Goal: Task Accomplishment & Management: Complete application form

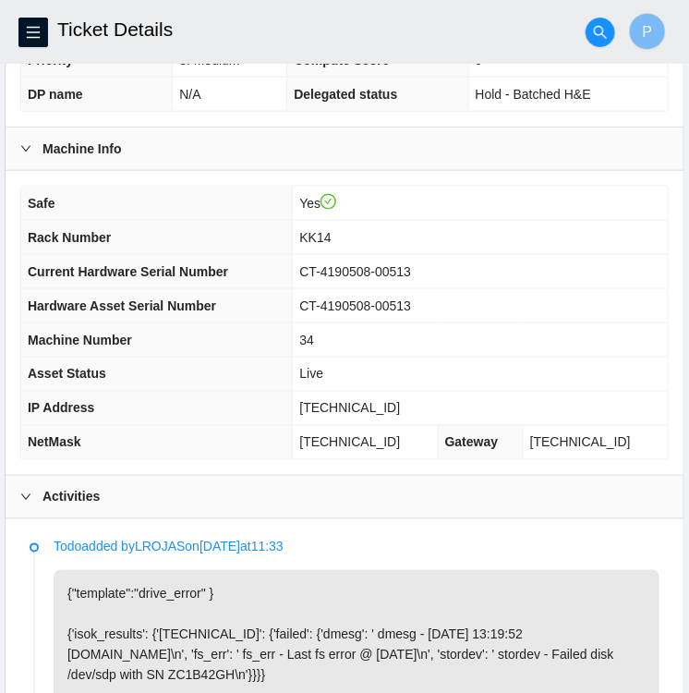
scroll to position [461, 0]
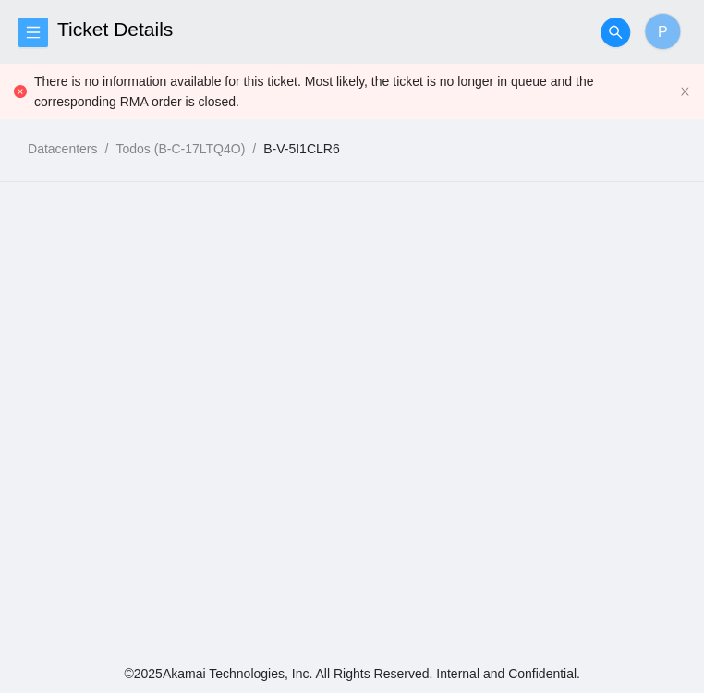
click at [37, 34] on icon "menu" at bounding box center [33, 32] width 15 height 15
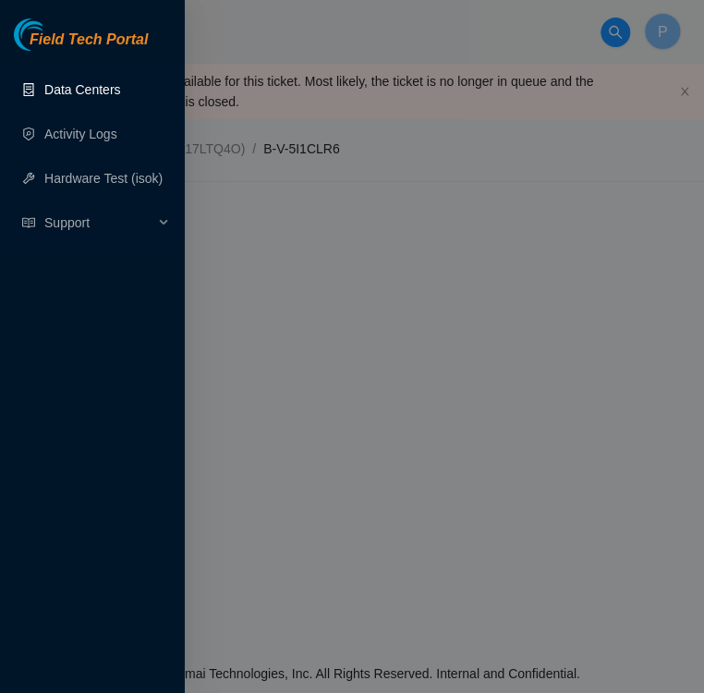
click at [70, 86] on link "Data Centers" at bounding box center [82, 89] width 76 height 15
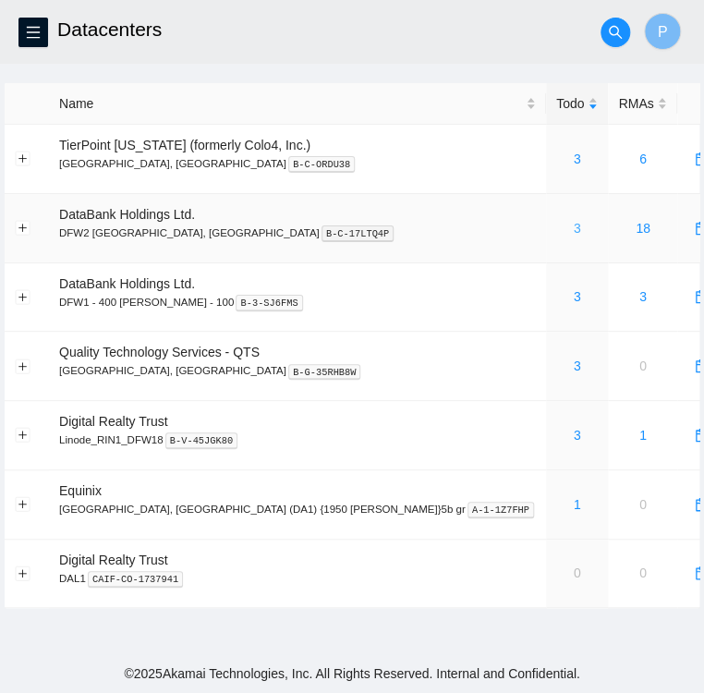
click at [573, 226] on link "3" at bounding box center [576, 228] width 7 height 15
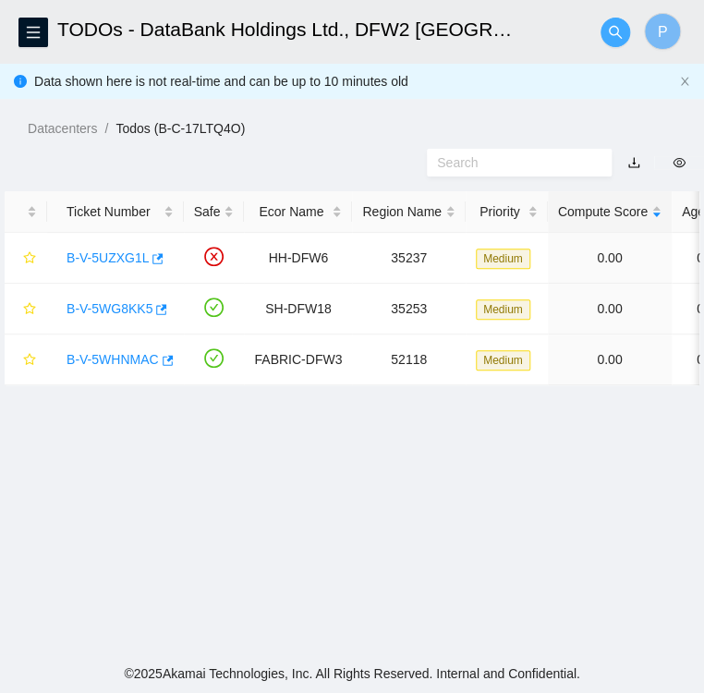
click at [617, 35] on icon "search" at bounding box center [615, 32] width 15 height 15
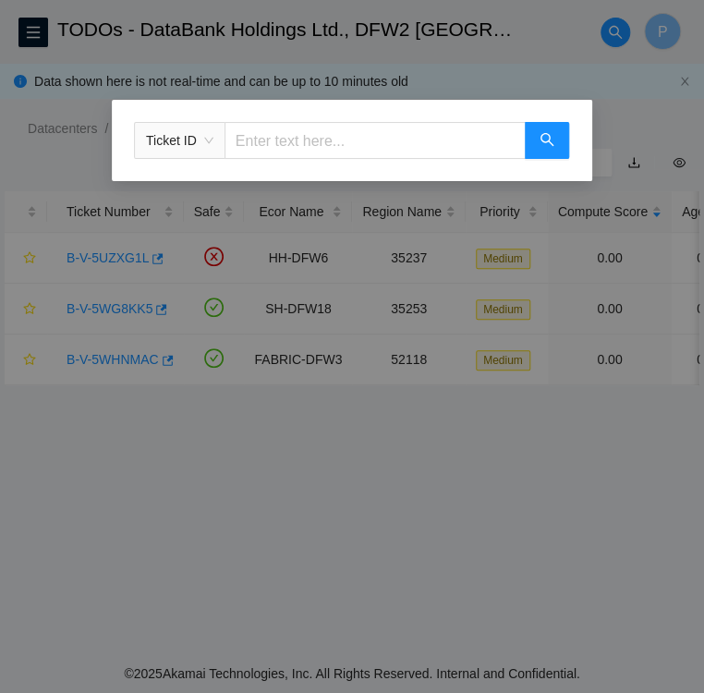
click at [311, 146] on input "text" at bounding box center [374, 140] width 301 height 37
click at [205, 139] on span "Ticket ID" at bounding box center [179, 141] width 67 height 28
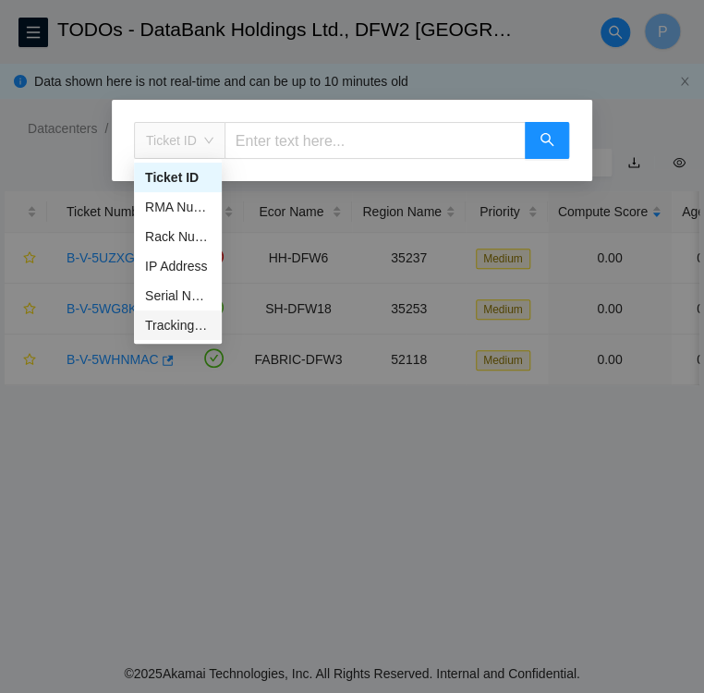
click at [192, 326] on div "Tracking Number" at bounding box center [178, 325] width 66 height 20
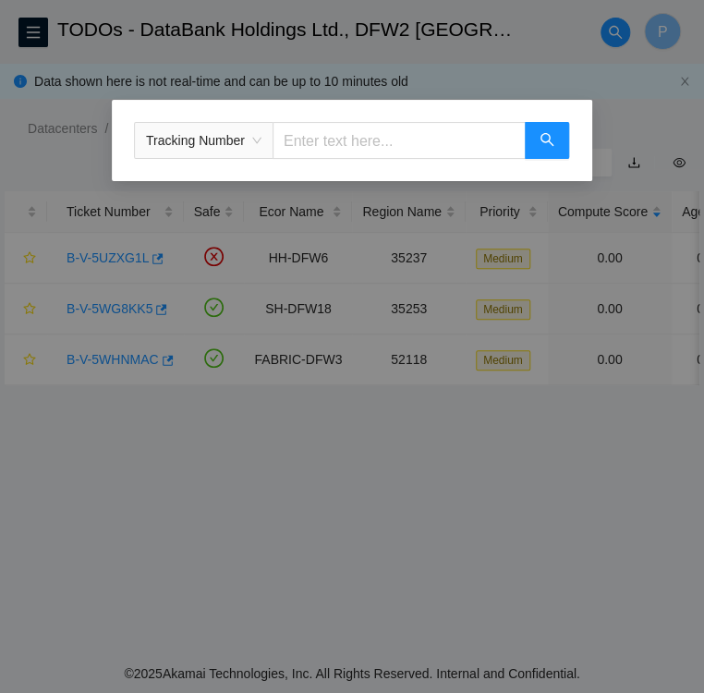
click at [309, 141] on input "text" at bounding box center [398, 140] width 253 height 37
type input "473665217744"
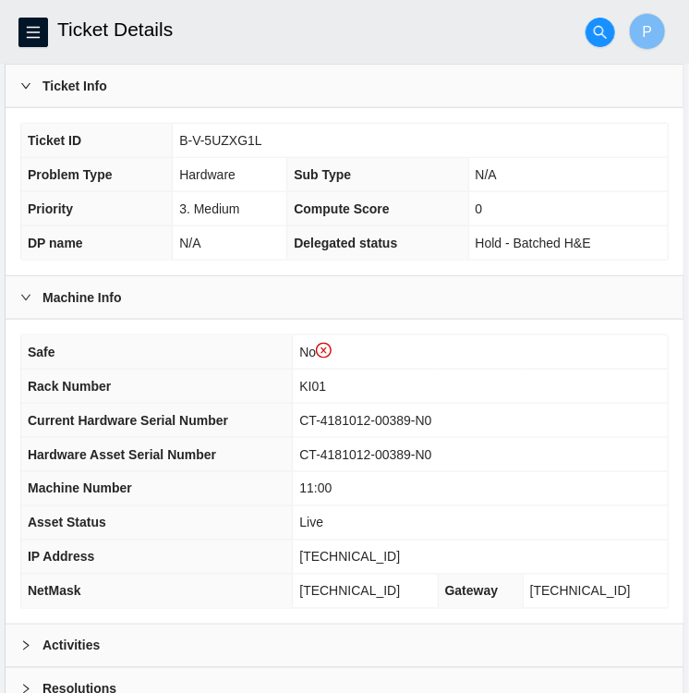
scroll to position [373, 0]
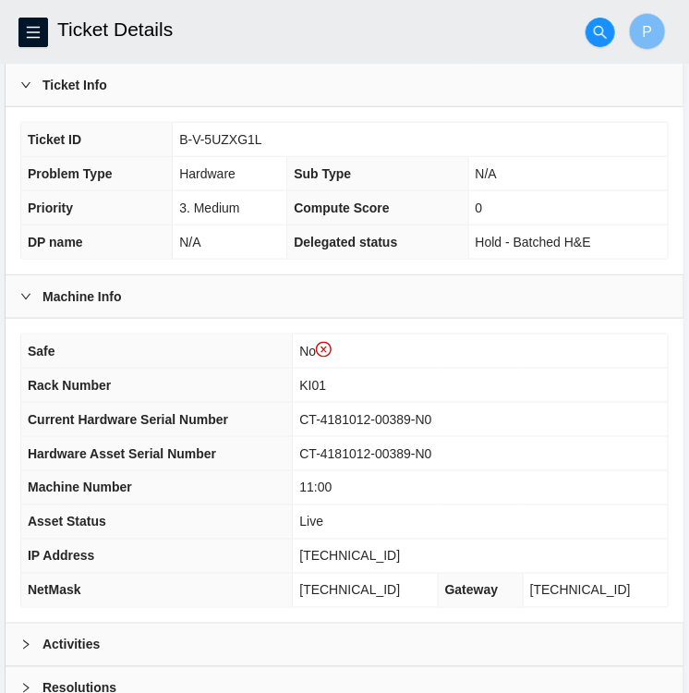
click at [621, 351] on td "No" at bounding box center [480, 351] width 375 height 34
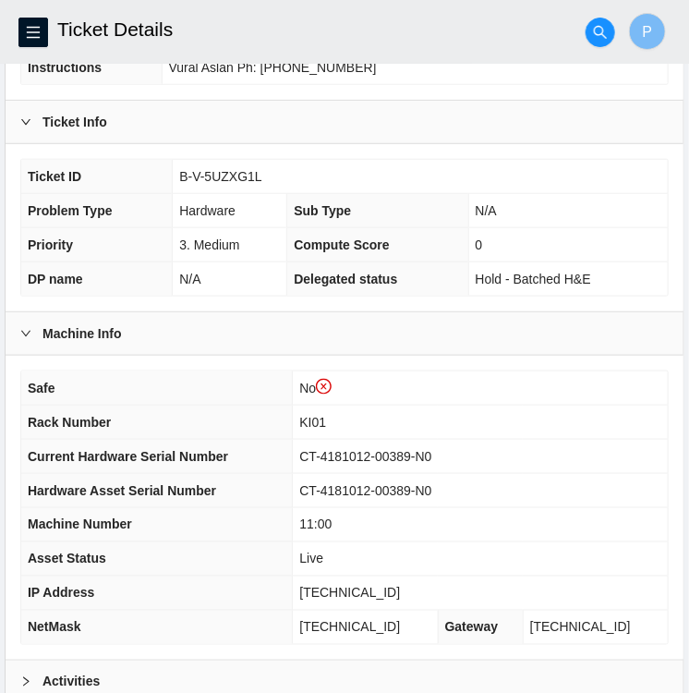
scroll to position [327, 0]
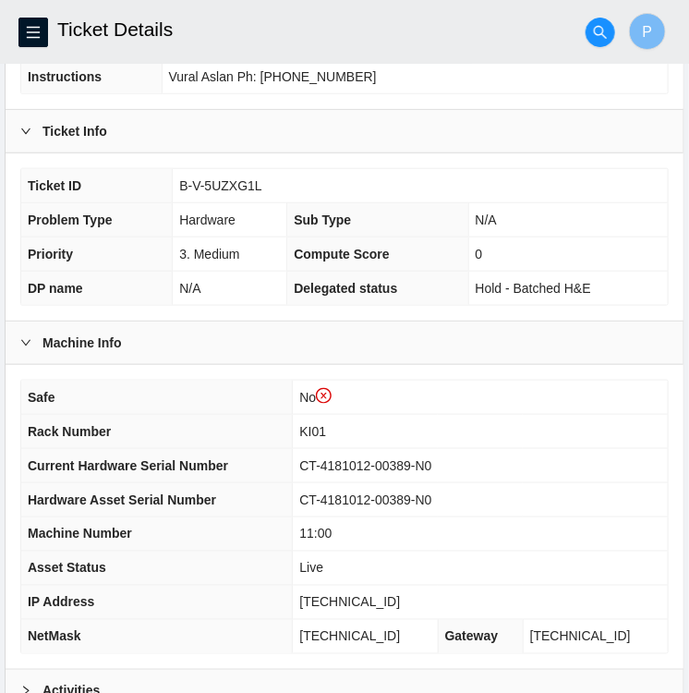
click at [264, 187] on td "B-V-5UZXG1L" at bounding box center [420, 186] width 495 height 34
drag, startPoint x: 262, startPoint y: 180, endPoint x: 175, endPoint y: 187, distance: 88.0
click at [175, 187] on td "B-V-5UZXG1L" at bounding box center [420, 186] width 495 height 34
copy span "B-V-5UZXG1L"
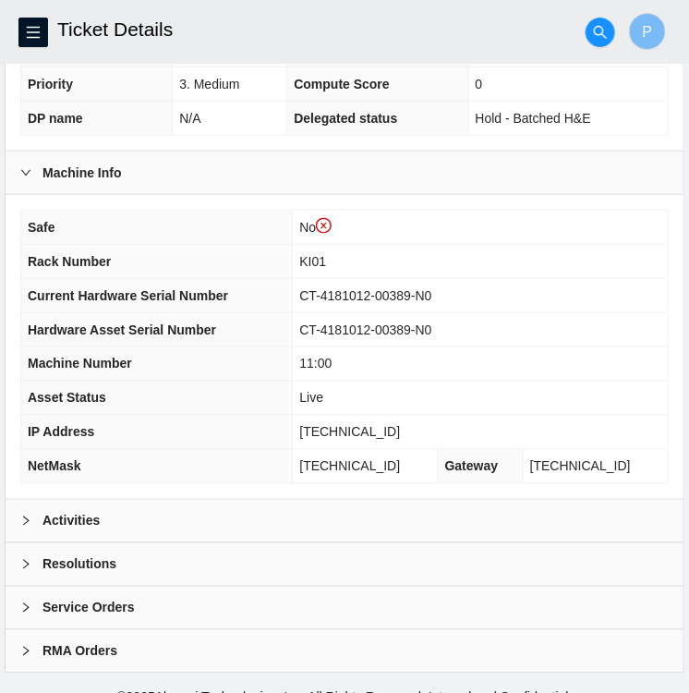
scroll to position [514, 0]
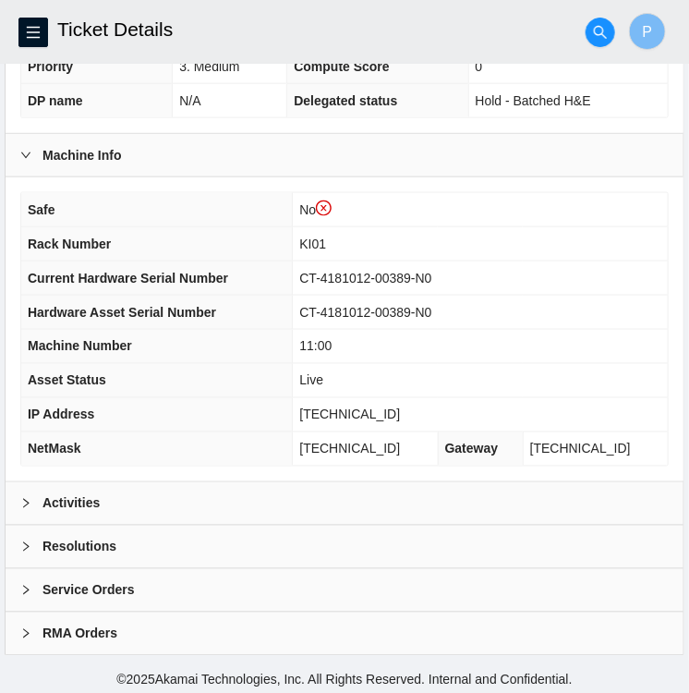
click at [52, 503] on b "Activities" at bounding box center [70, 503] width 57 height 20
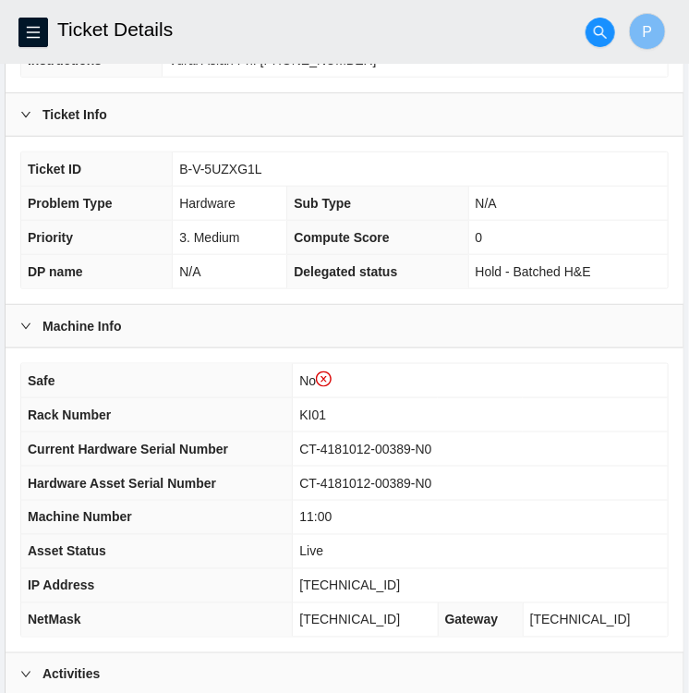
scroll to position [343, 0]
drag, startPoint x: 255, startPoint y: 167, endPoint x: 170, endPoint y: 158, distance: 85.5
click at [170, 158] on tr "Ticket ID B-V-5UZXG1L" at bounding box center [344, 169] width 646 height 34
copy tr "B-V-5UZXG1L"
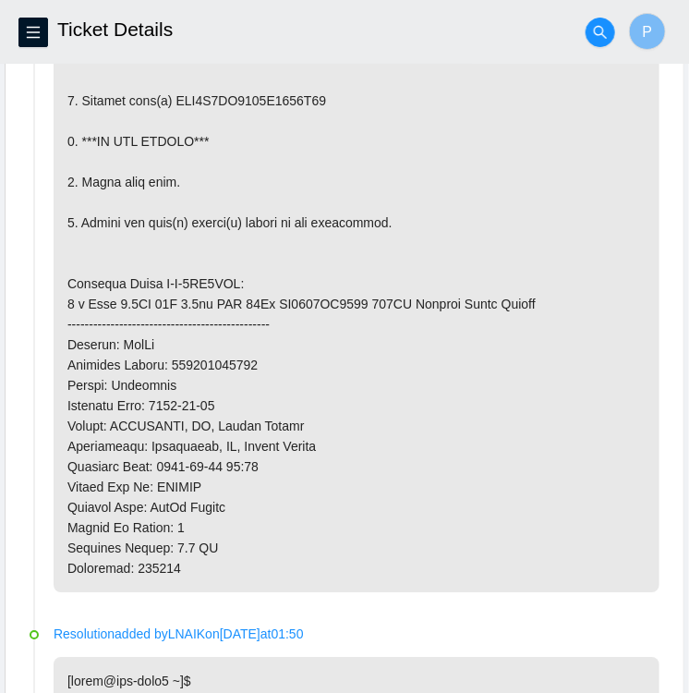
scroll to position [1076, 0]
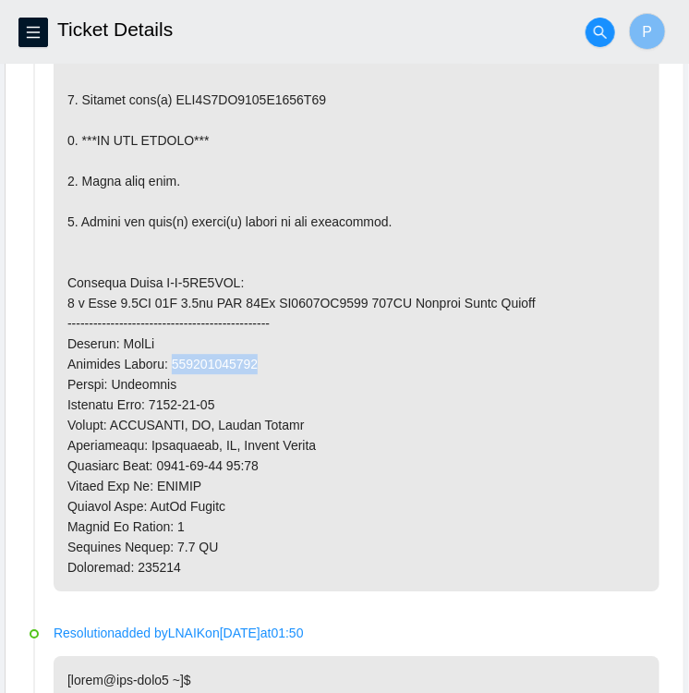
drag, startPoint x: 171, startPoint y: 356, endPoint x: 253, endPoint y: 360, distance: 82.3
click at [253, 360] on p at bounding box center [357, 303] width 606 height 576
copy p "473665217744"
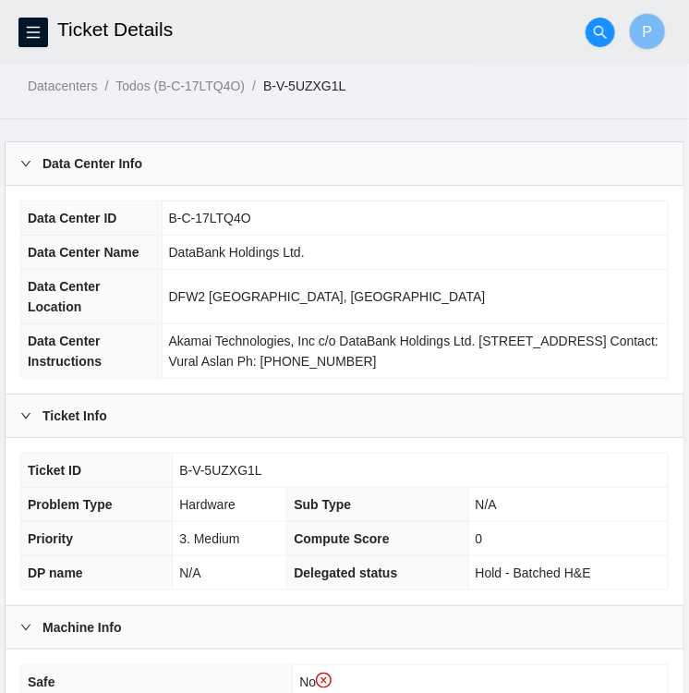
scroll to position [0, 0]
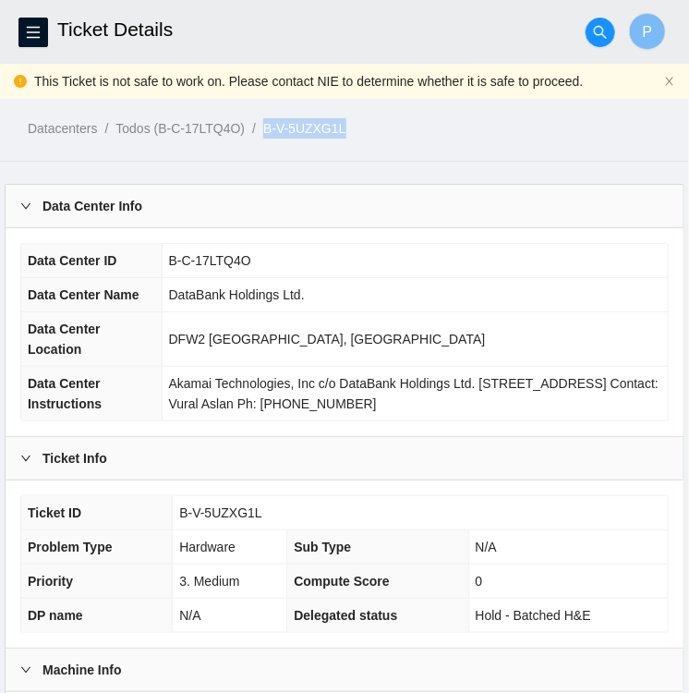
drag, startPoint x: 349, startPoint y: 124, endPoint x: 265, endPoint y: 129, distance: 84.2
click at [265, 129] on ol "Datacenters / Todos (B-C-17LTQ4O) / B-V-5UZXG1L /" at bounding box center [358, 128] width 661 height 20
copy link "B-V-5UZXG1L"
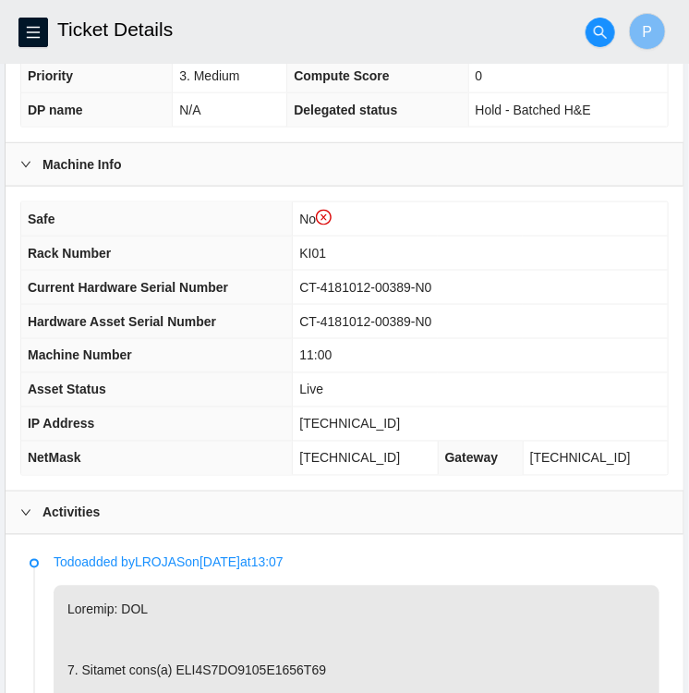
scroll to position [504, 0]
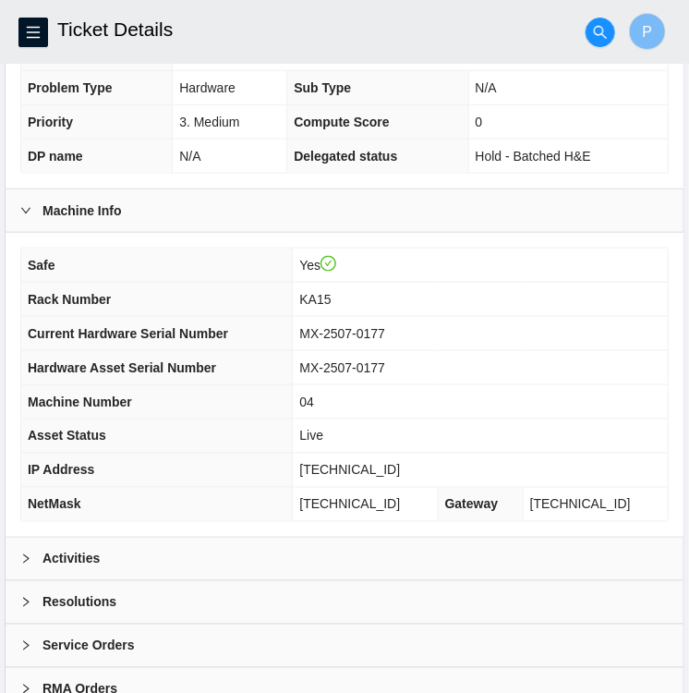
scroll to position [479, 0]
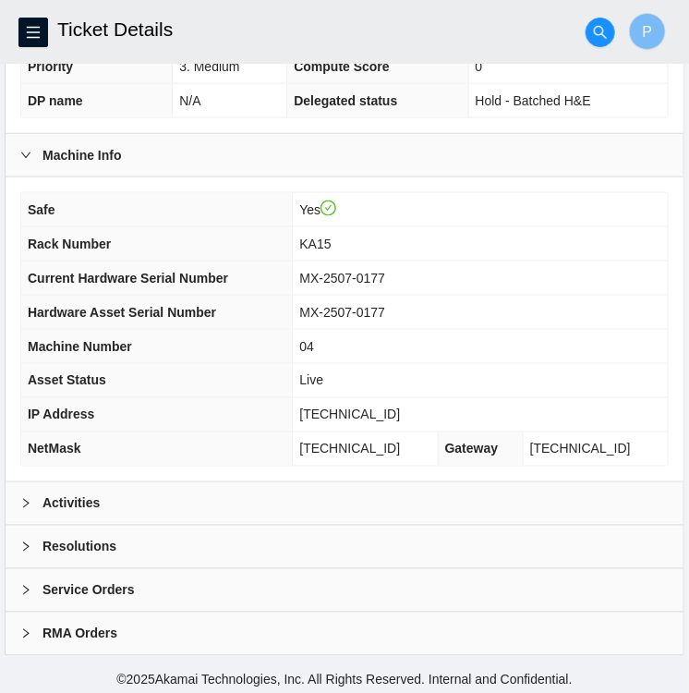
click at [291, 502] on div "Activities" at bounding box center [345, 503] width 678 height 42
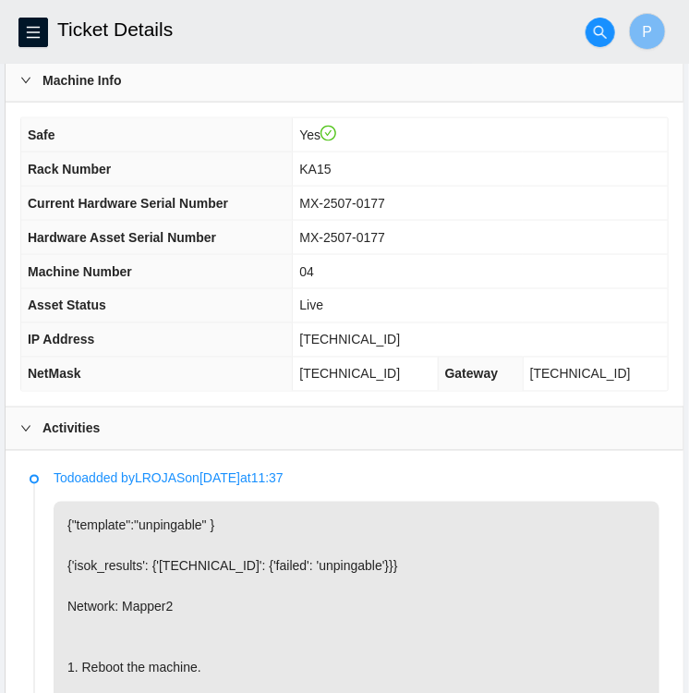
scroll to position [554, 0]
click at [380, 367] on span "[TECHNICAL_ID]" at bounding box center [349, 374] width 101 height 15
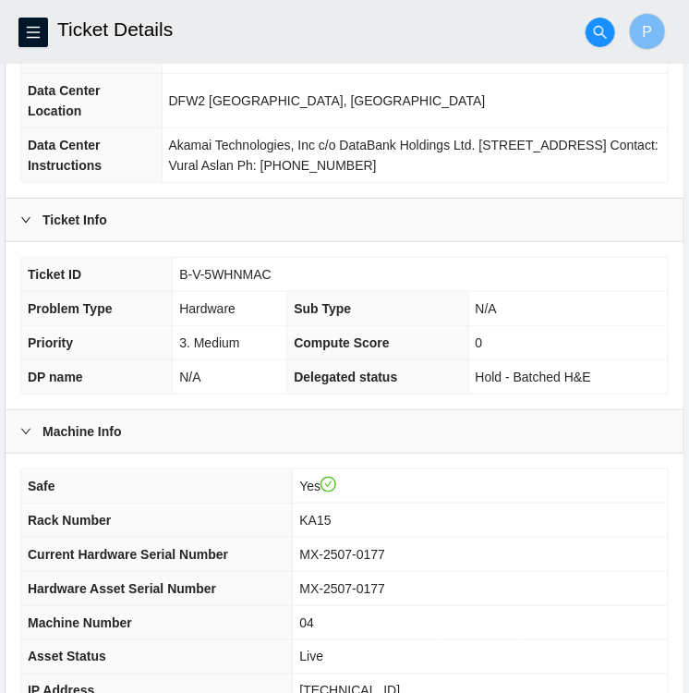
scroll to position [223, 0]
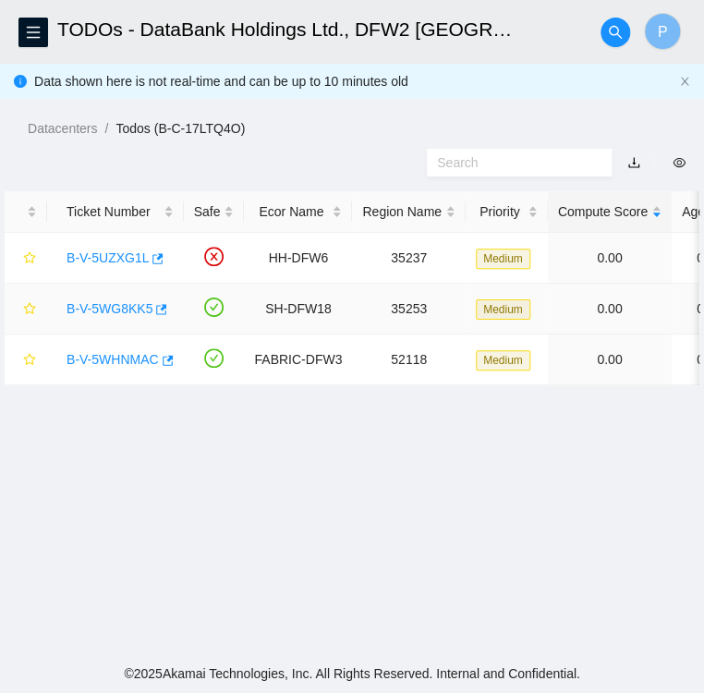
click at [91, 309] on link "B-V-5WG8KK5" at bounding box center [109, 308] width 86 height 15
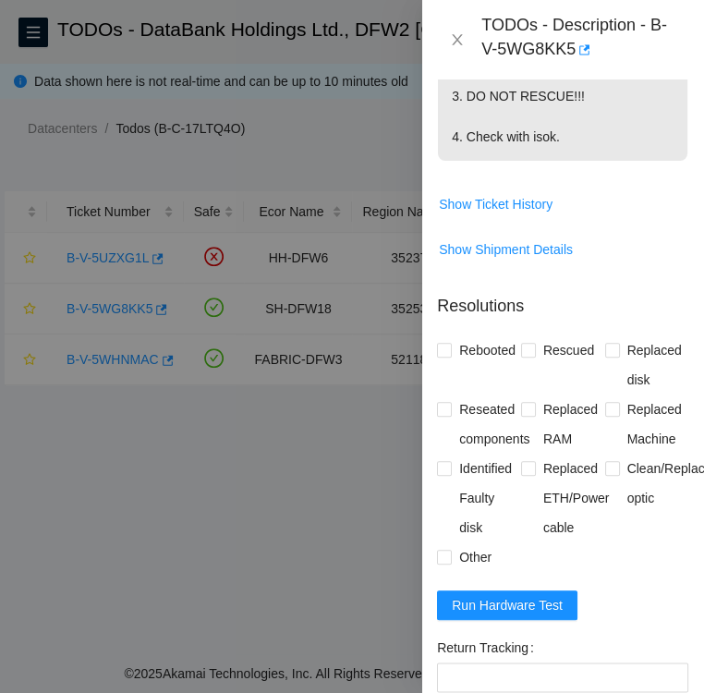
scroll to position [794, 7]
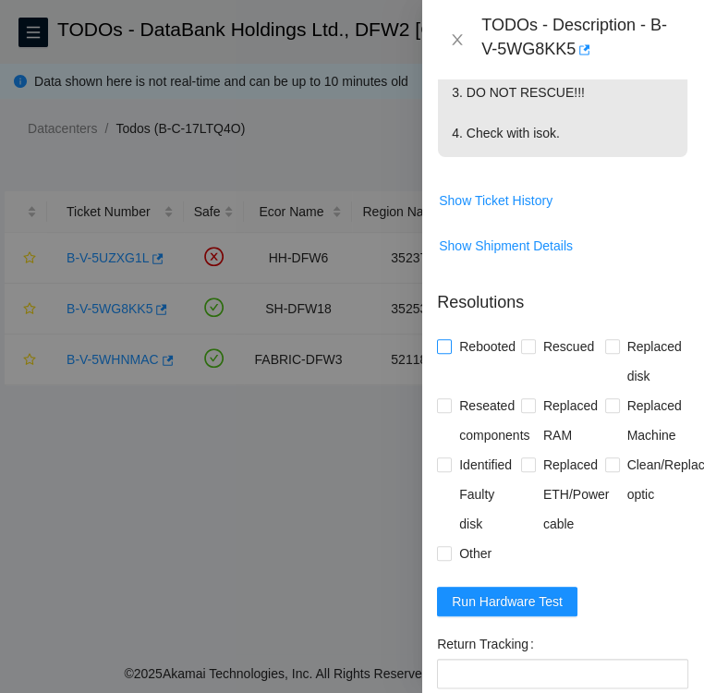
click at [443, 352] on input "Rebooted" at bounding box center [443, 345] width 13 height 13
checkbox input "true"
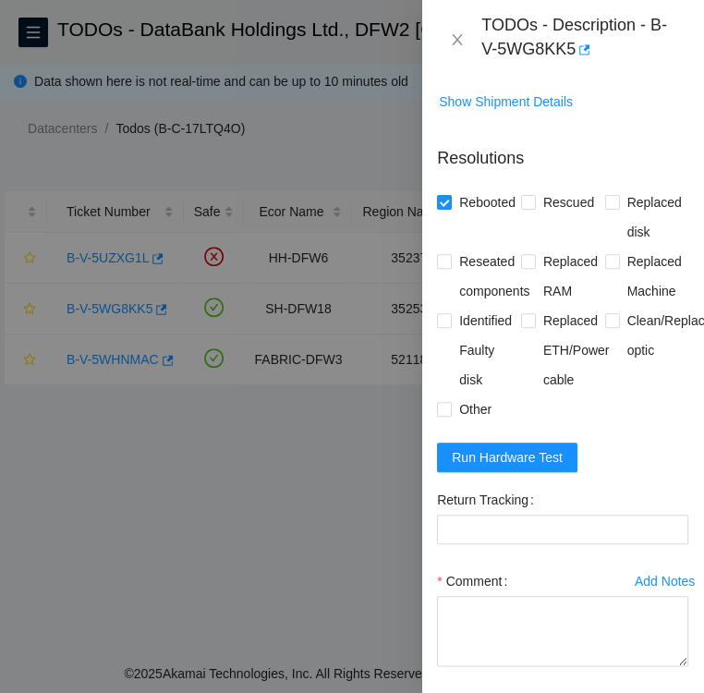
scroll to position [940, 7]
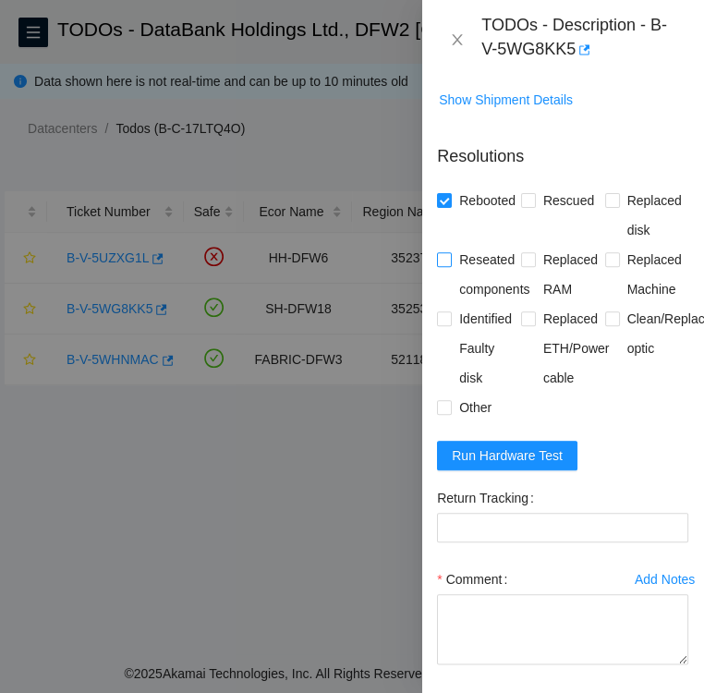
click at [444, 265] on input "Reseated components" at bounding box center [443, 258] width 13 height 13
checkbox input "true"
click at [439, 413] on input "Other" at bounding box center [443, 406] width 13 height 13
checkbox input "true"
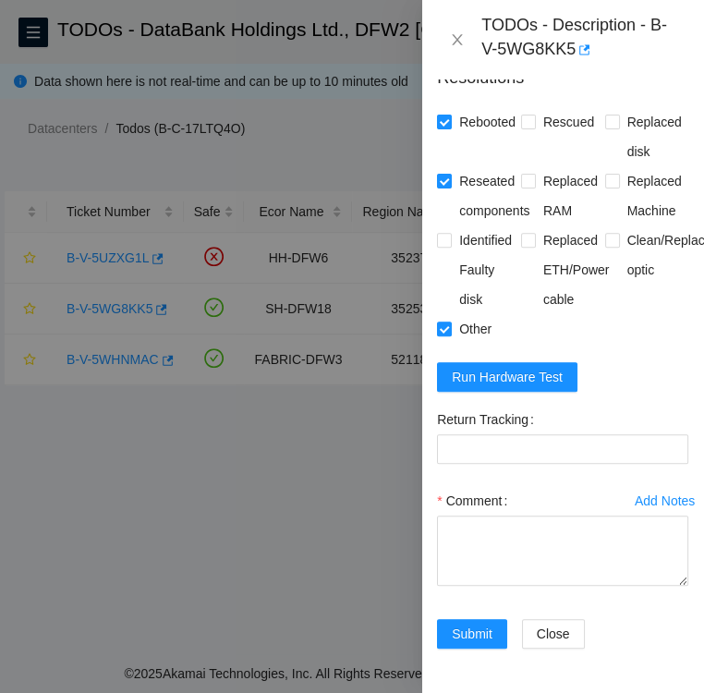
scroll to position [1043, 7]
click at [524, 387] on span "Run Hardware Test" at bounding box center [507, 377] width 111 height 20
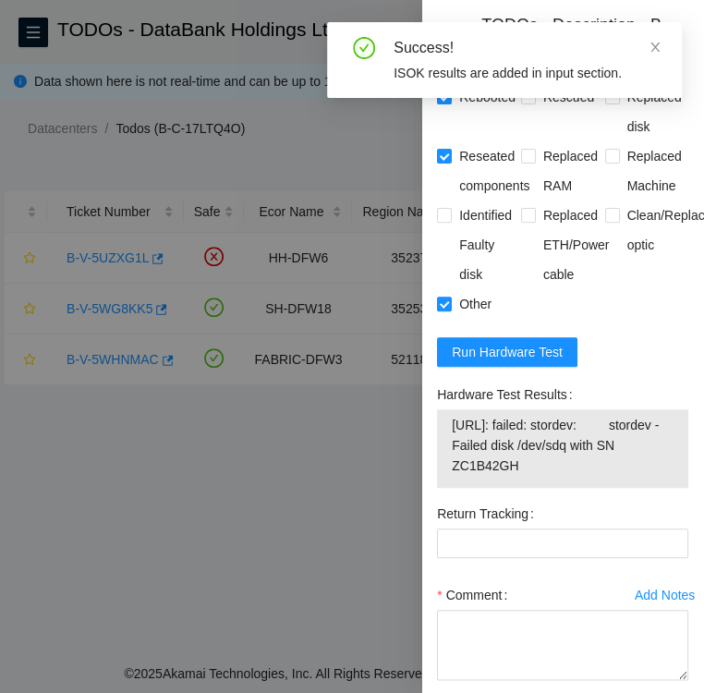
click at [297, 547] on div at bounding box center [352, 346] width 704 height 693
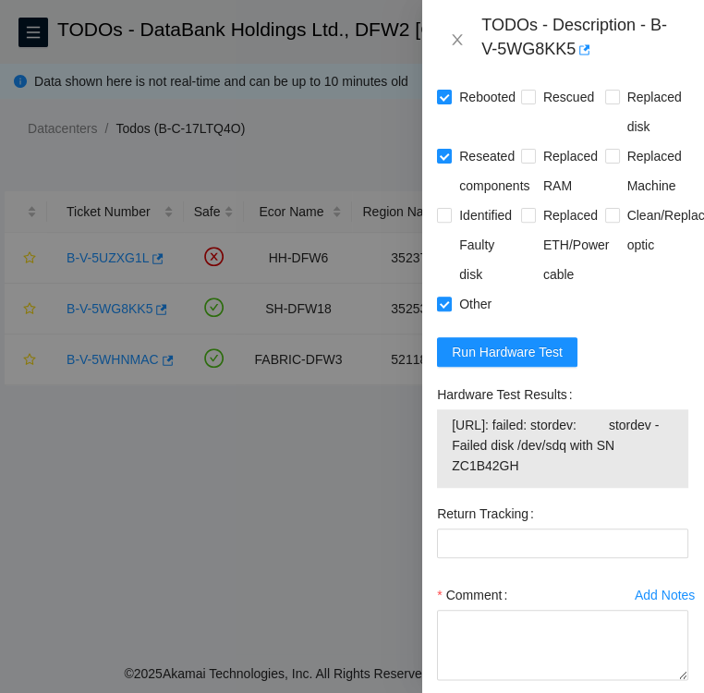
drag, startPoint x: 532, startPoint y: 546, endPoint x: 442, endPoint y: 514, distance: 94.9
click at [442, 488] on div "104.123.157.45: failed: stordev: stordev - Failed disk /dev/sdq with SN ZC1B42GH" at bounding box center [562, 448] width 251 height 78
copy tbody "104.123.157.45: failed: stordev: stordev - Failed disk /dev/sdq with SN ZC1B42GH"
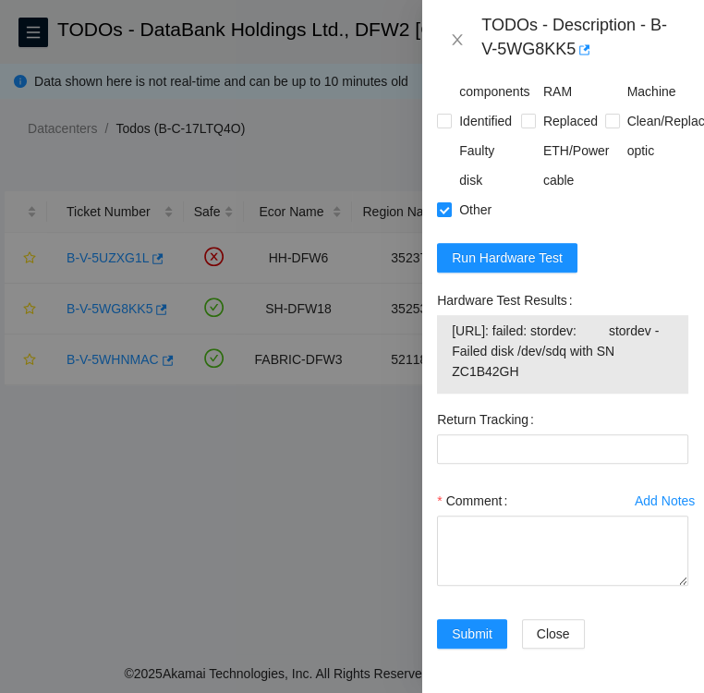
scroll to position [1215, 7]
click at [474, 533] on textarea "Comment" at bounding box center [562, 550] width 251 height 70
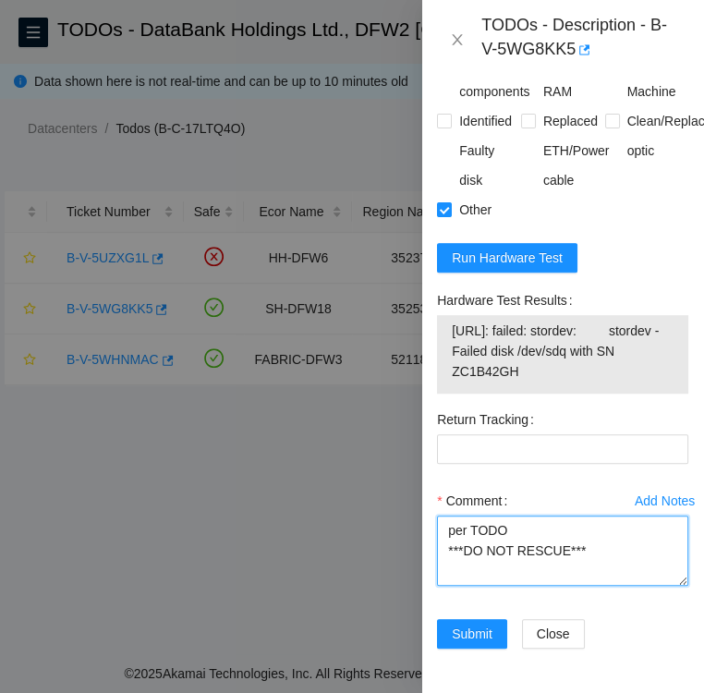
click at [513, 530] on textarea "per TODO ***DO NOT RESCUE***" at bounding box center [562, 550] width 251 height 70
type textarea "per TODO rebooted and reseated disks ***DO NOT RESCUE***"
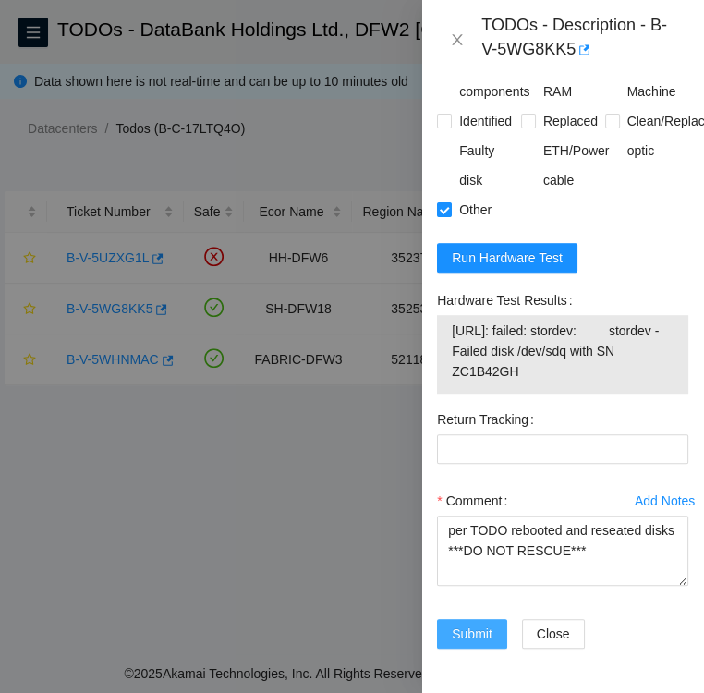
click at [453, 623] on span "Submit" at bounding box center [472, 633] width 41 height 20
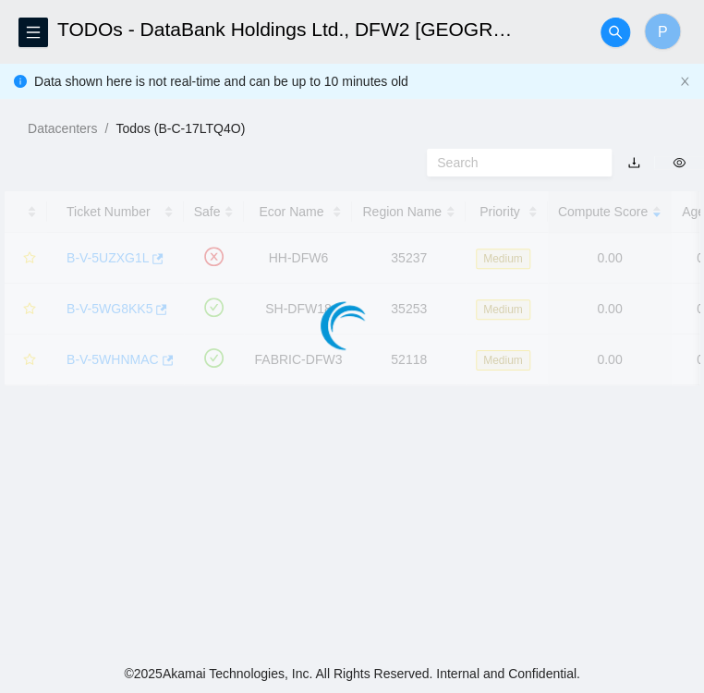
scroll to position [476, 0]
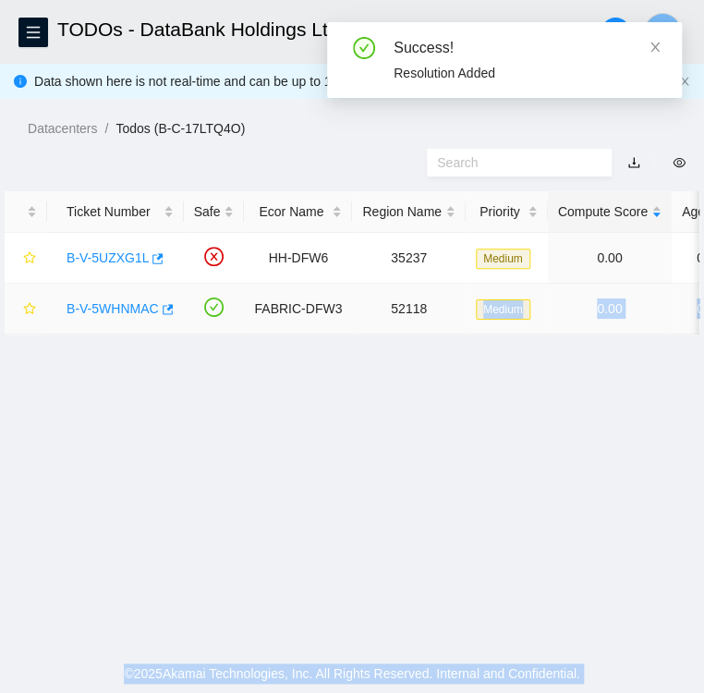
drag, startPoint x: 535, startPoint y: 341, endPoint x: 445, endPoint y: 301, distance: 98.0
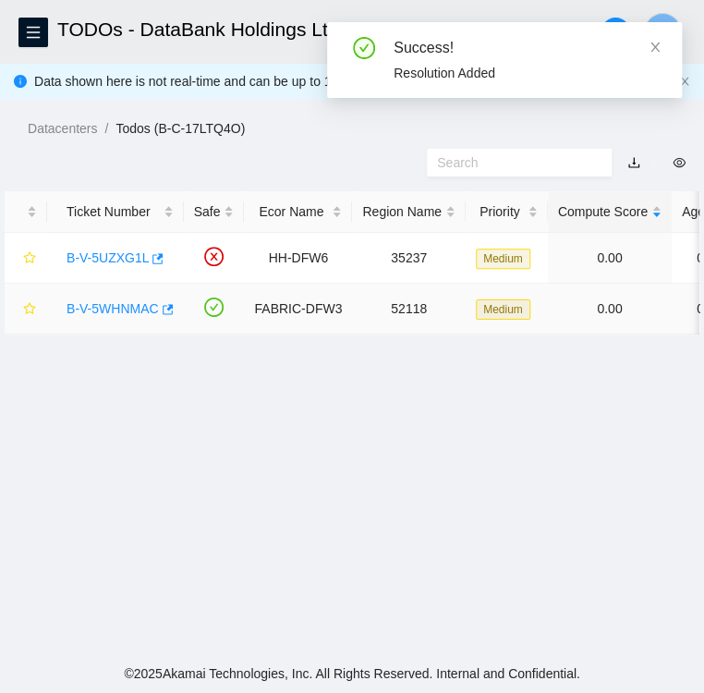
click at [377, 531] on main "TODOs - DataBank Holdings Ltd., DFW2 Richardson, TX P Data shown here is not re…" at bounding box center [352, 327] width 704 height 654
click at [38, 29] on icon "menu" at bounding box center [33, 32] width 15 height 15
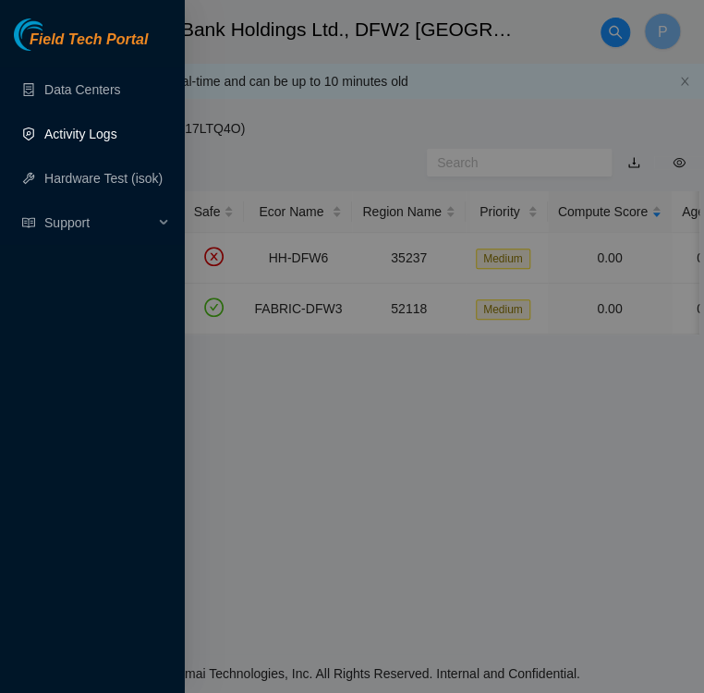
click at [90, 132] on link "Activity Logs" at bounding box center [80, 134] width 73 height 15
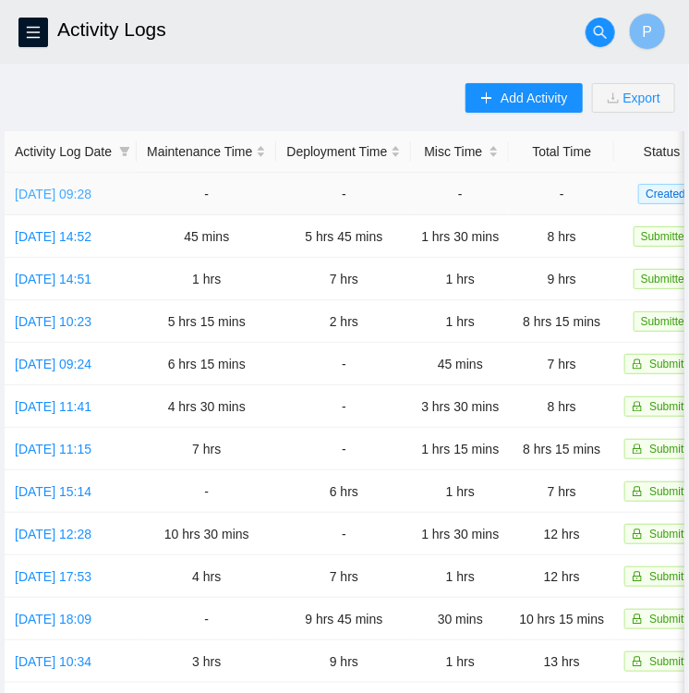
click at [60, 189] on link "Fri, 26 Sep 2025 09:28" at bounding box center [53, 194] width 77 height 15
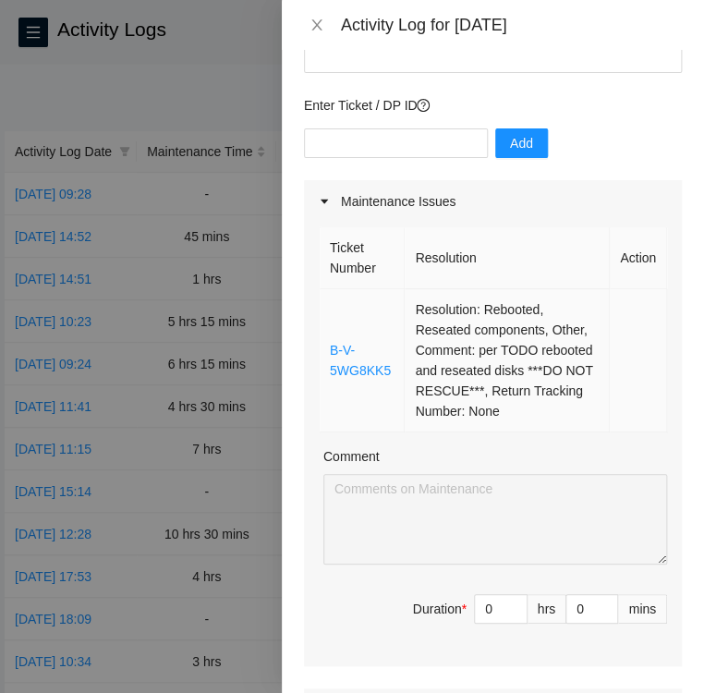
scroll to position [137, 0]
click at [347, 352] on link "B-V-5WG8KK5" at bounding box center [360, 359] width 61 height 35
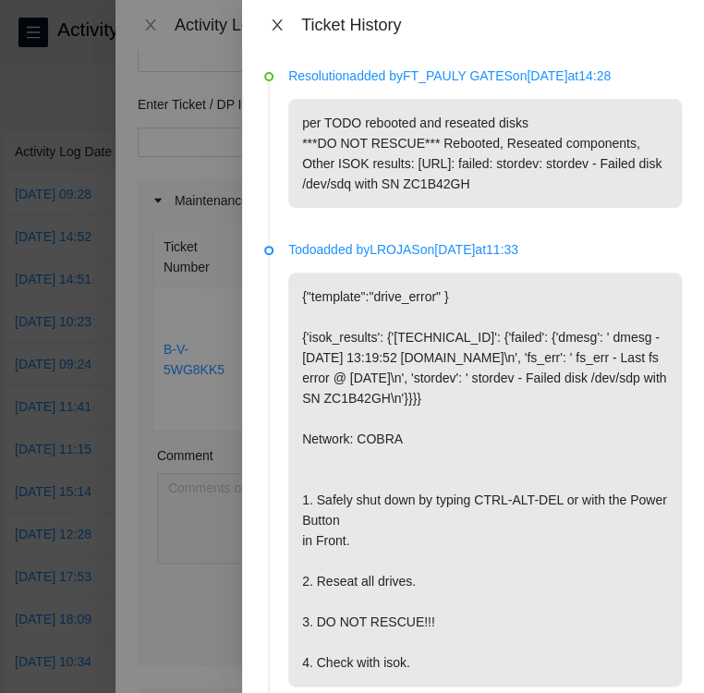
click at [274, 22] on icon "close" at bounding box center [276, 24] width 10 height 11
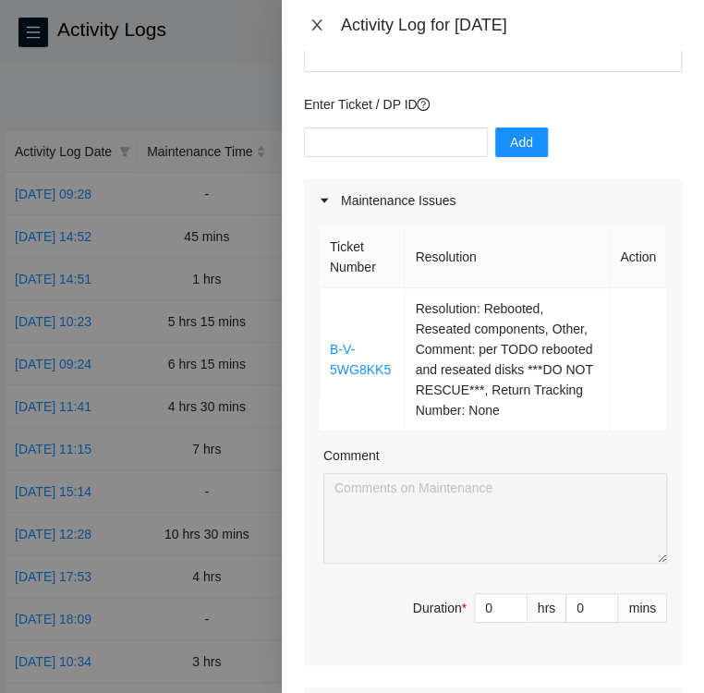
click at [316, 22] on icon "close" at bounding box center [316, 25] width 15 height 15
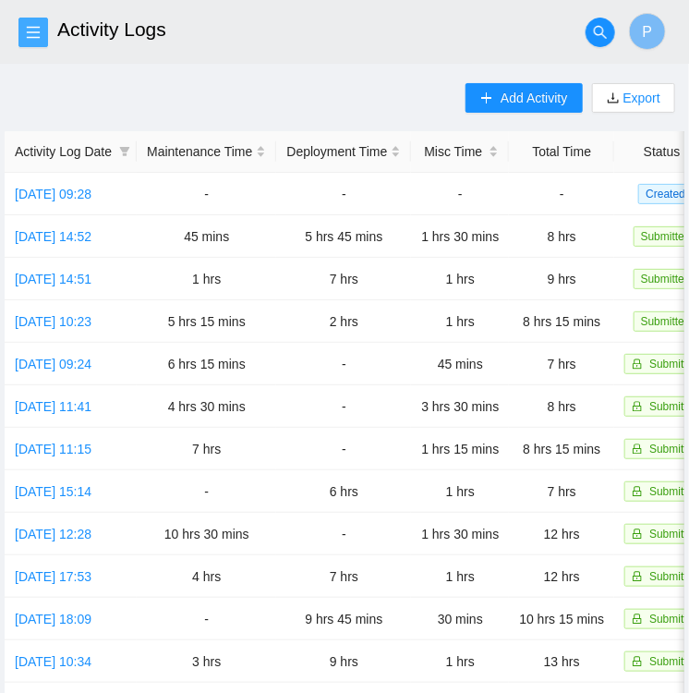
click at [39, 27] on icon "menu" at bounding box center [33, 32] width 13 height 12
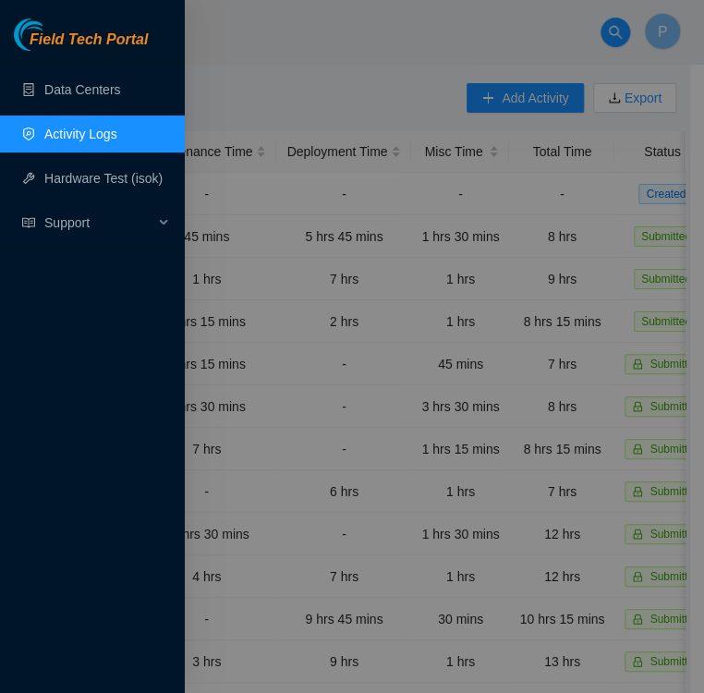
click at [59, 137] on link "Activity Logs" at bounding box center [80, 134] width 73 height 15
click at [267, 52] on div at bounding box center [352, 346] width 704 height 693
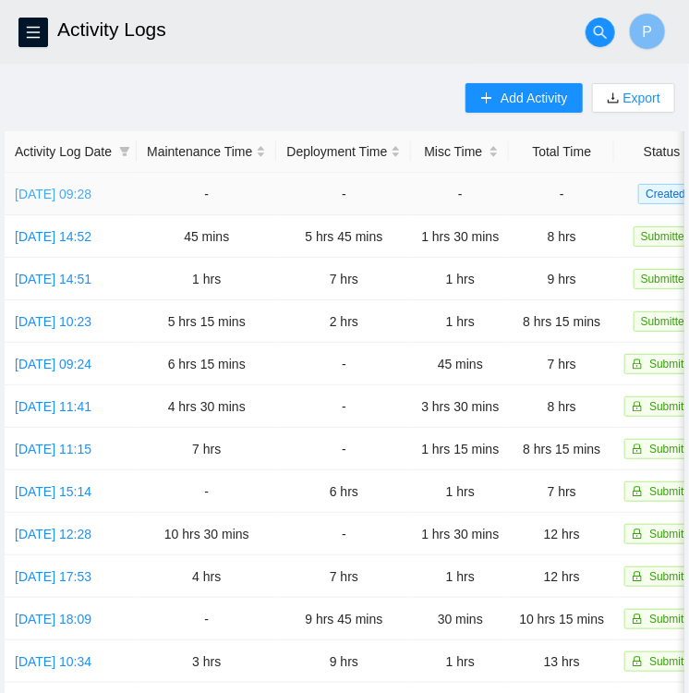
click at [48, 189] on link "Fri, 26 Sep 2025 09:28" at bounding box center [53, 194] width 77 height 15
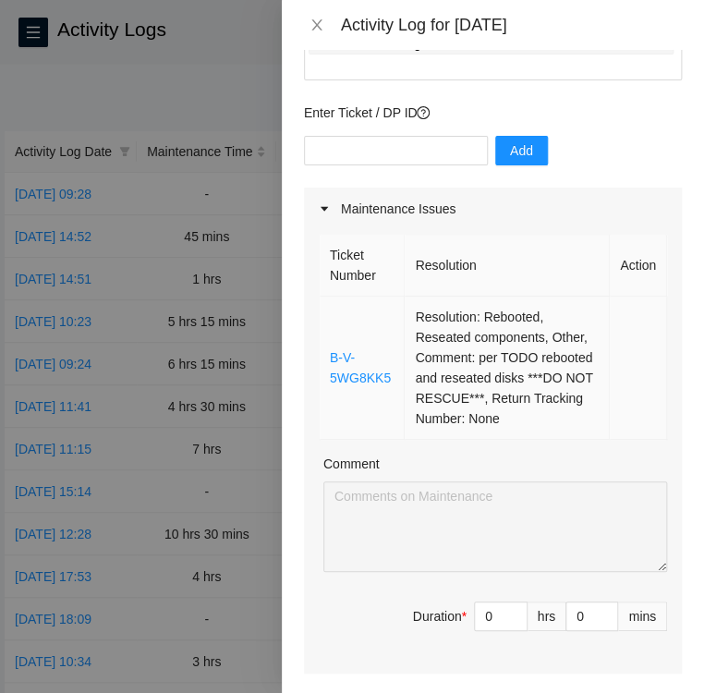
scroll to position [129, 0]
click at [343, 361] on link "B-V-5WG8KK5" at bounding box center [360, 366] width 61 height 35
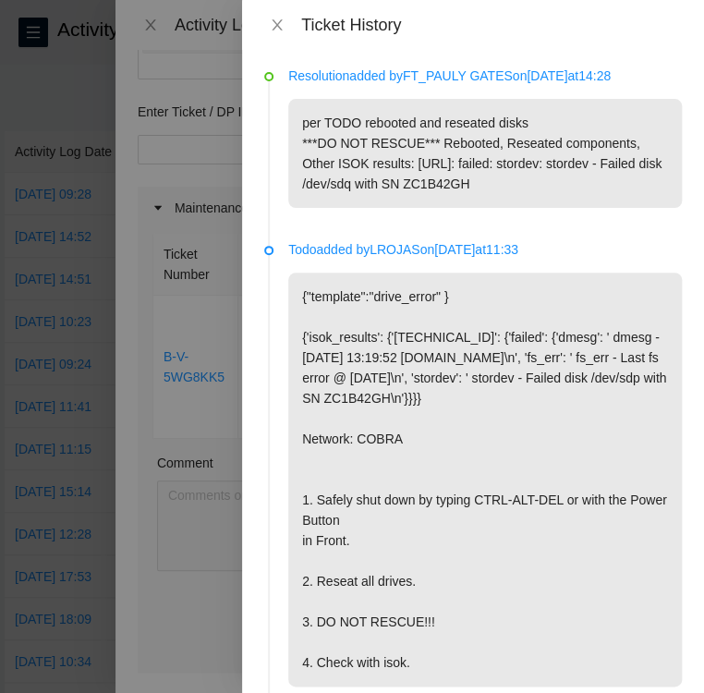
drag, startPoint x: 334, startPoint y: 163, endPoint x: 579, endPoint y: 188, distance: 246.1
click at [579, 188] on p "per TODO rebooted and reseated disks ***DO NOT RESCUE*** Rebooted, Reseated com…" at bounding box center [484, 153] width 393 height 109
copy p "ISOK results: 104.123.157.45: failed: stordev: stordev - Failed disk /dev/sdq w…"
click at [359, 223] on li "Resolution added by FT_PAULY GATES on 2025-09-26 at 14:28 per TODO rebooted and…" at bounding box center [472, 159] width 417 height 174
click at [278, 28] on icon "close" at bounding box center [276, 24] width 10 height 11
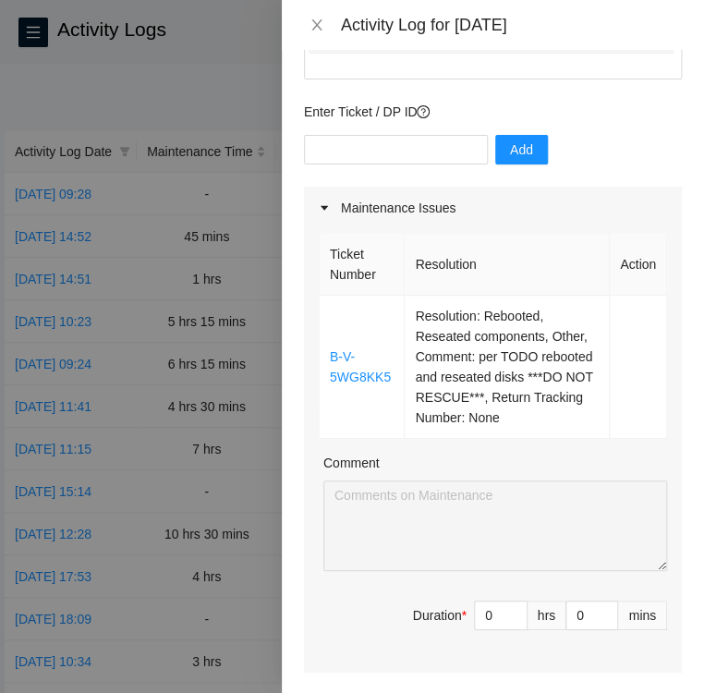
click at [40, 28] on div at bounding box center [352, 346] width 704 height 693
click at [318, 20] on icon "close" at bounding box center [316, 25] width 15 height 15
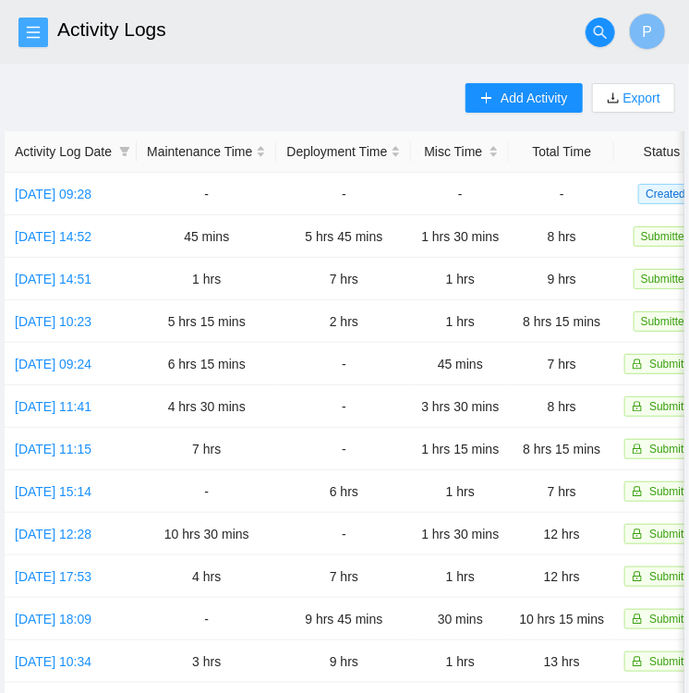
click at [32, 30] on icon "menu" at bounding box center [33, 32] width 15 height 15
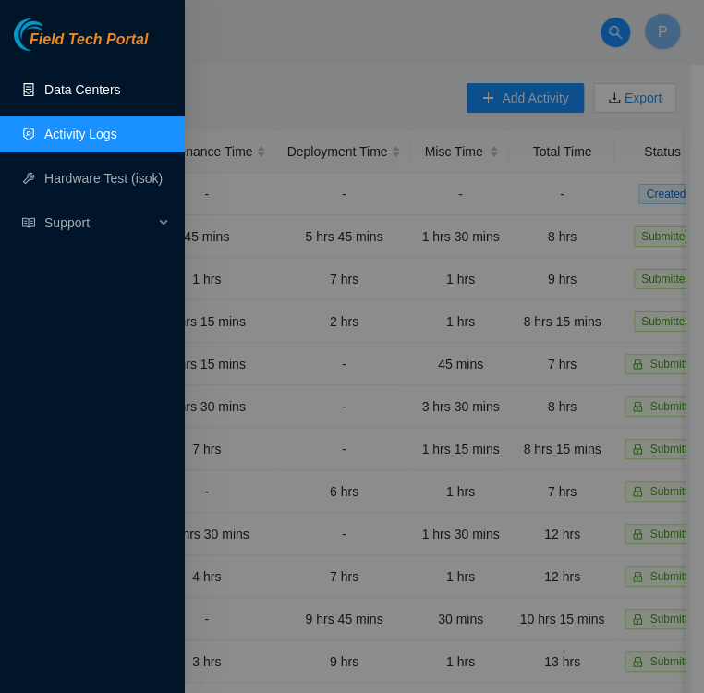
click at [103, 89] on link "Data Centers" at bounding box center [82, 89] width 76 height 15
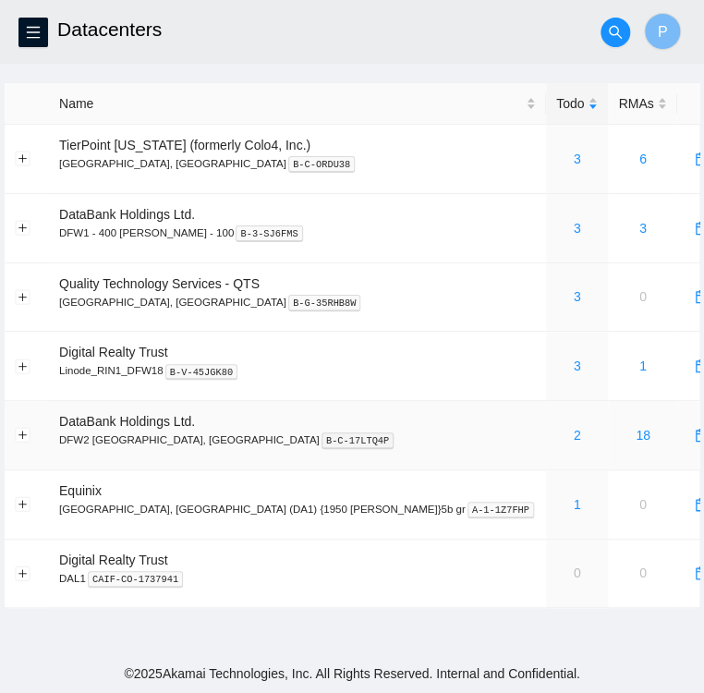
click at [556, 433] on div "2" at bounding box center [577, 435] width 42 height 20
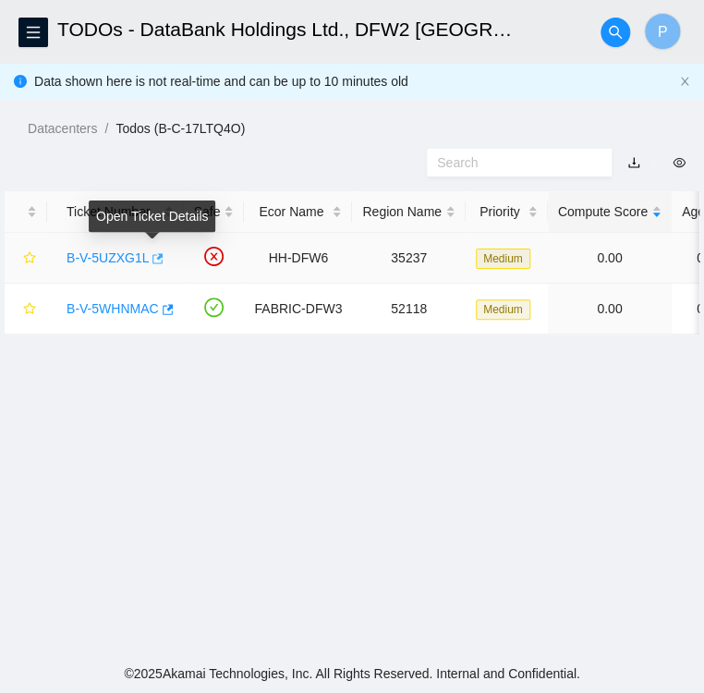
click at [151, 260] on icon "button" at bounding box center [156, 258] width 13 height 13
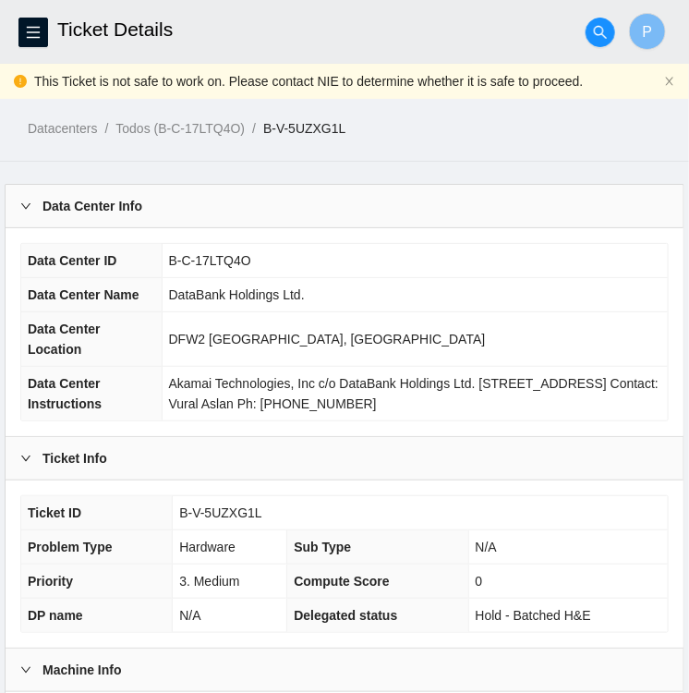
click at [432, 423] on div "Data Center ID B-C-17LTQ4O Data Center Name DataBank Holdings Ltd. Data Center …" at bounding box center [345, 332] width 678 height 208
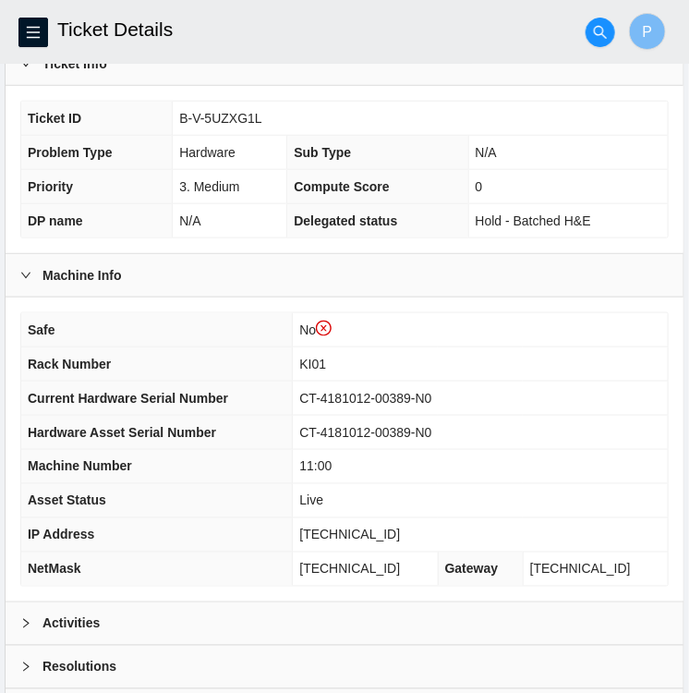
scroll to position [514, 0]
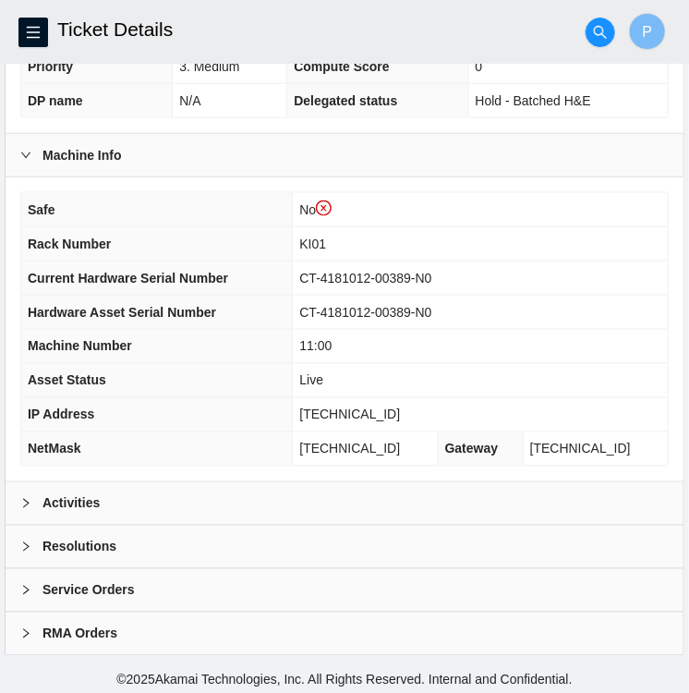
click at [137, 500] on div "Activities" at bounding box center [345, 503] width 678 height 42
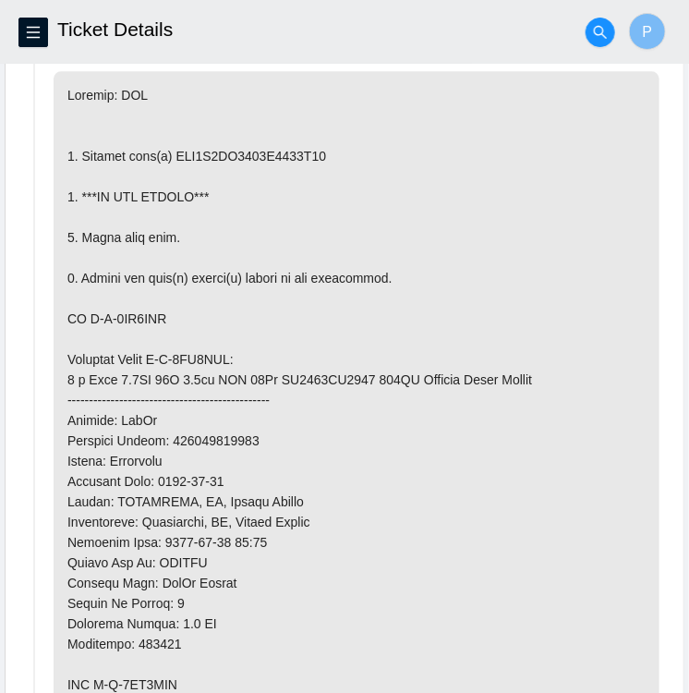
scroll to position [1019, 0]
drag, startPoint x: 165, startPoint y: 311, endPoint x: 89, endPoint y: 311, distance: 76.6
click at [89, 311] on p at bounding box center [357, 389] width 606 height 637
copy p "B-V-5VG0SGB"
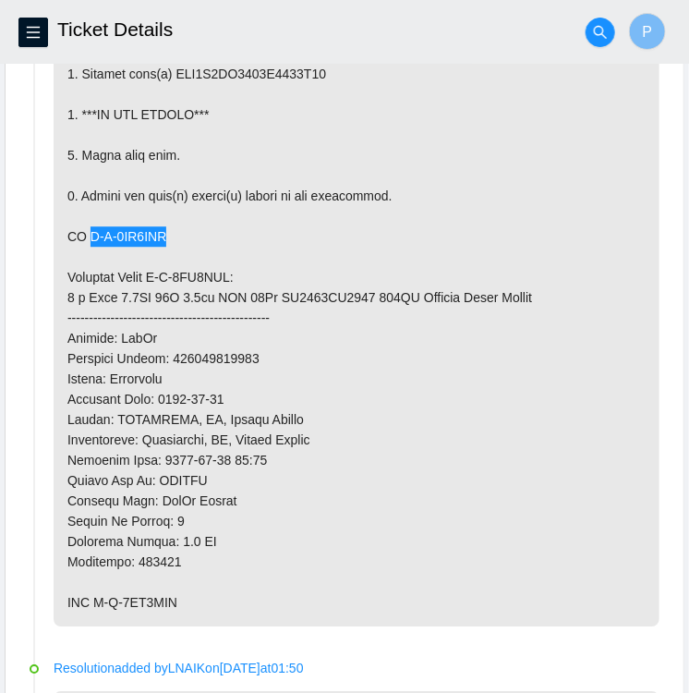
scroll to position [1115, 0]
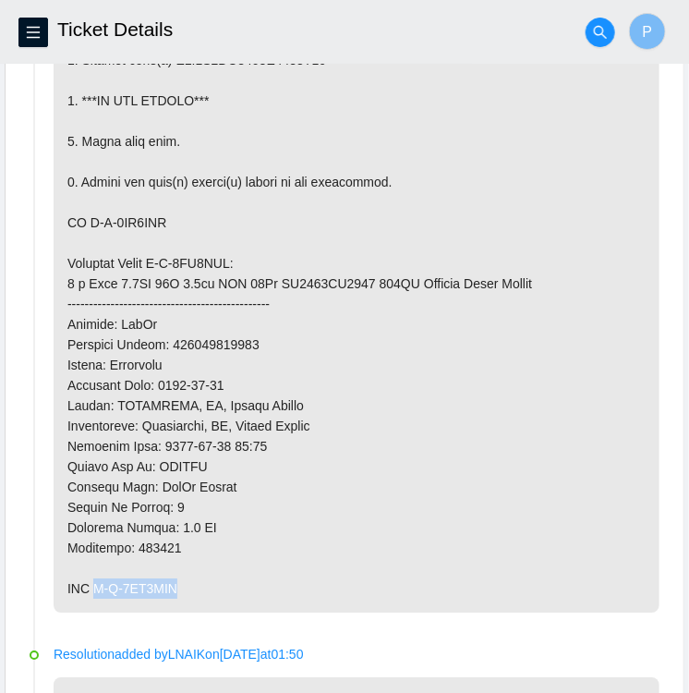
drag, startPoint x: 184, startPoint y: 584, endPoint x: 101, endPoint y: 588, distance: 83.2
click at [101, 588] on p at bounding box center [357, 293] width 606 height 637
copy p "B-V-5VG0SGK"
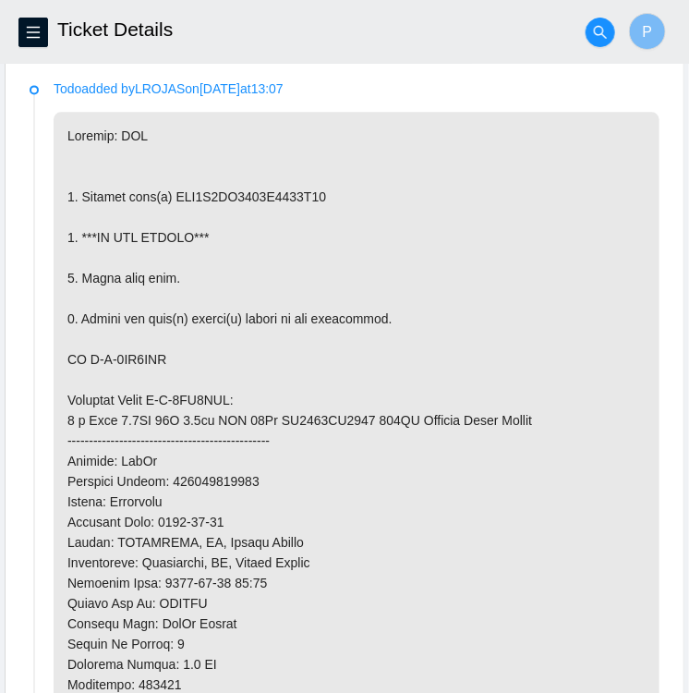
scroll to position [979, 0]
drag, startPoint x: 318, startPoint y: 186, endPoint x: 164, endPoint y: 185, distance: 153.3
click at [164, 185] on p at bounding box center [357, 430] width 606 height 637
copy p "WFK0X7HN0000E8428D28"
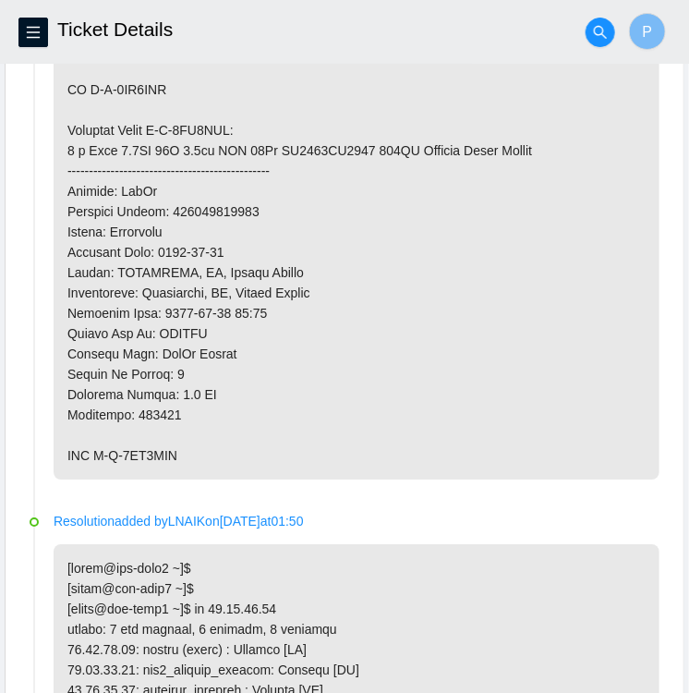
scroll to position [1271, 0]
